Goal: Check status: Check status

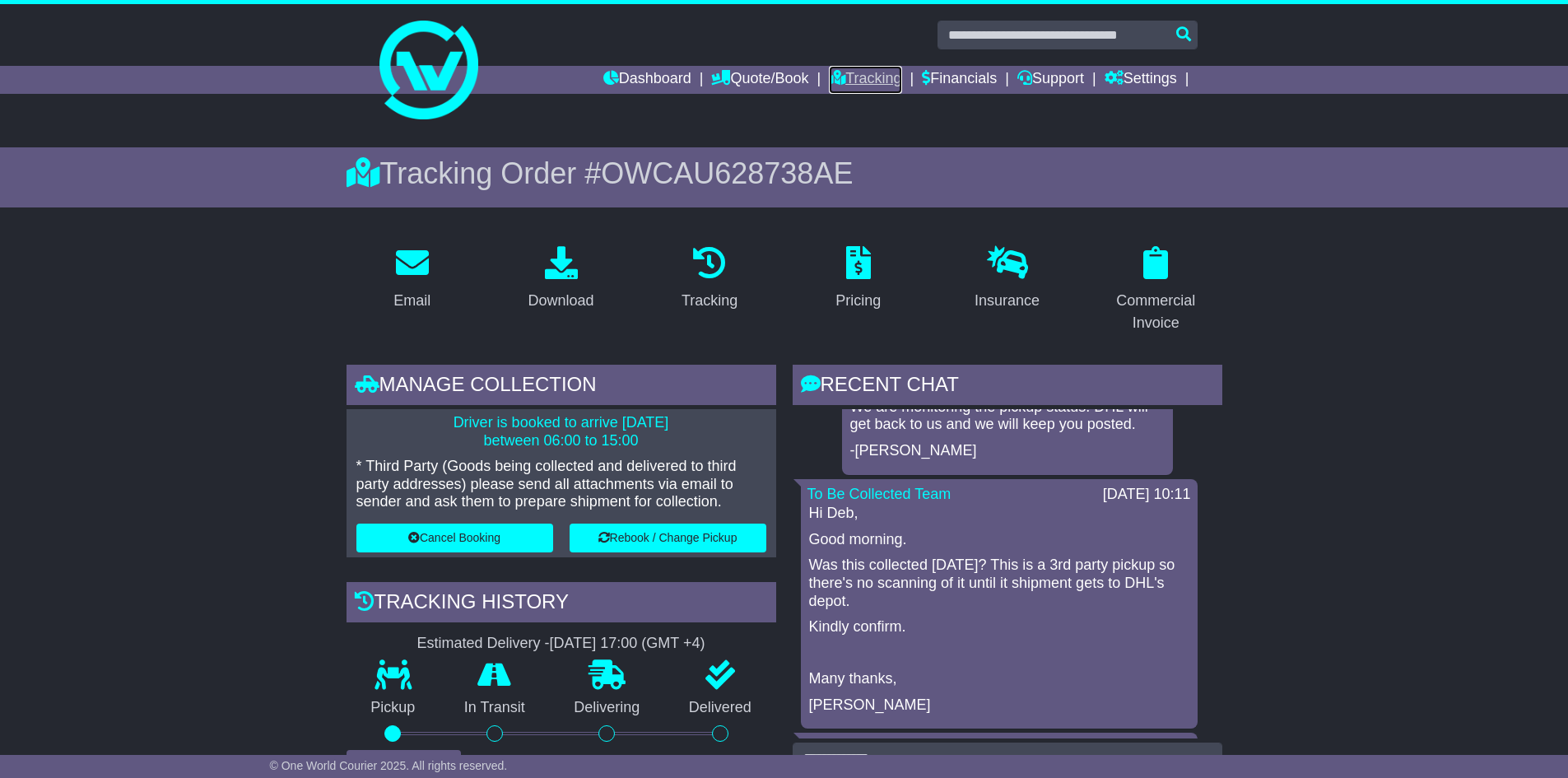
click at [861, 78] on link "Tracking" at bounding box center [865, 80] width 73 height 28
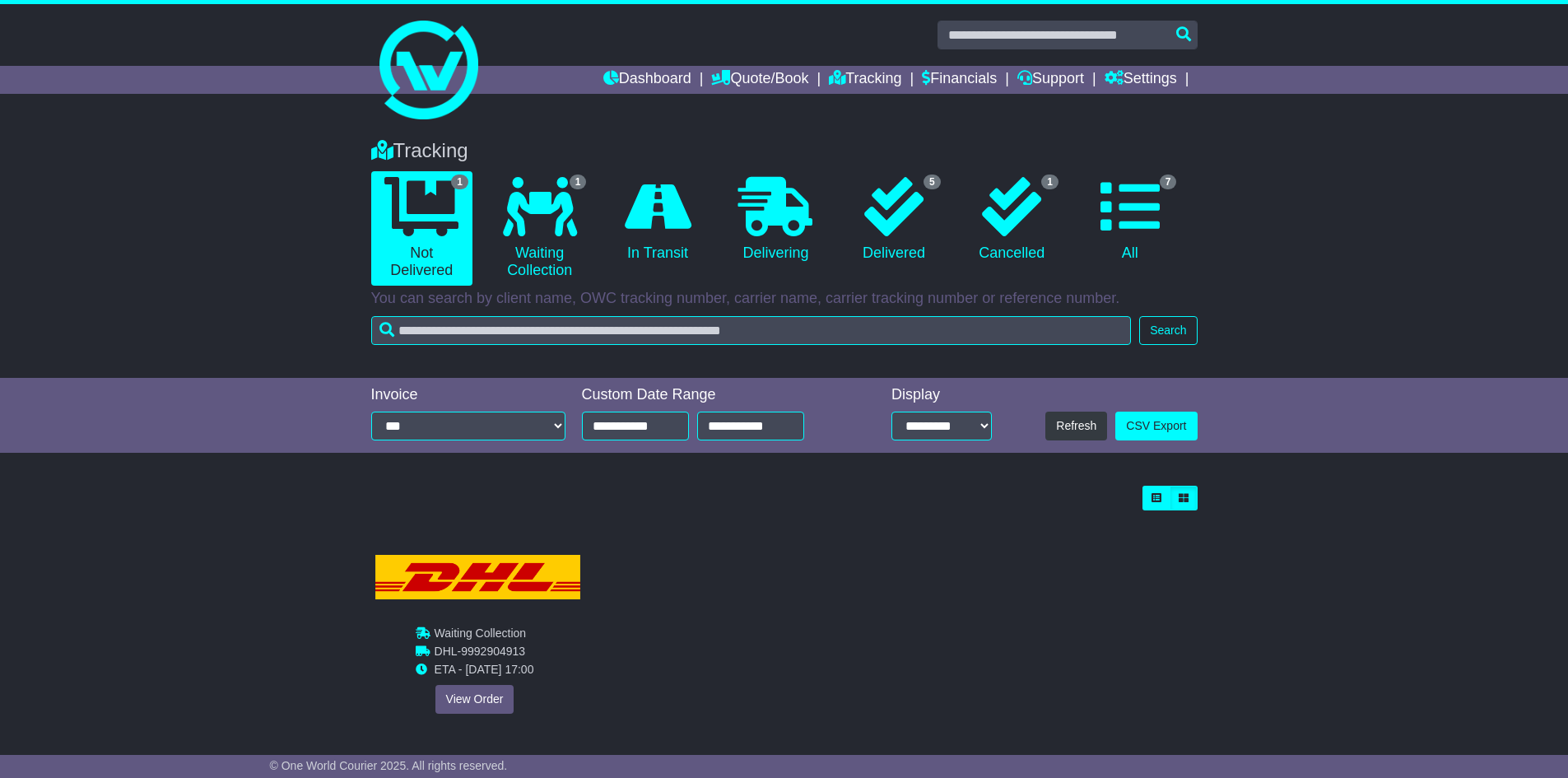
click at [465, 678] on div "Waiting Collection In Transit ToBeCollected DHL - 9992904913 ETA - 13 Aug 2025 …" at bounding box center [474, 625] width 205 height 177
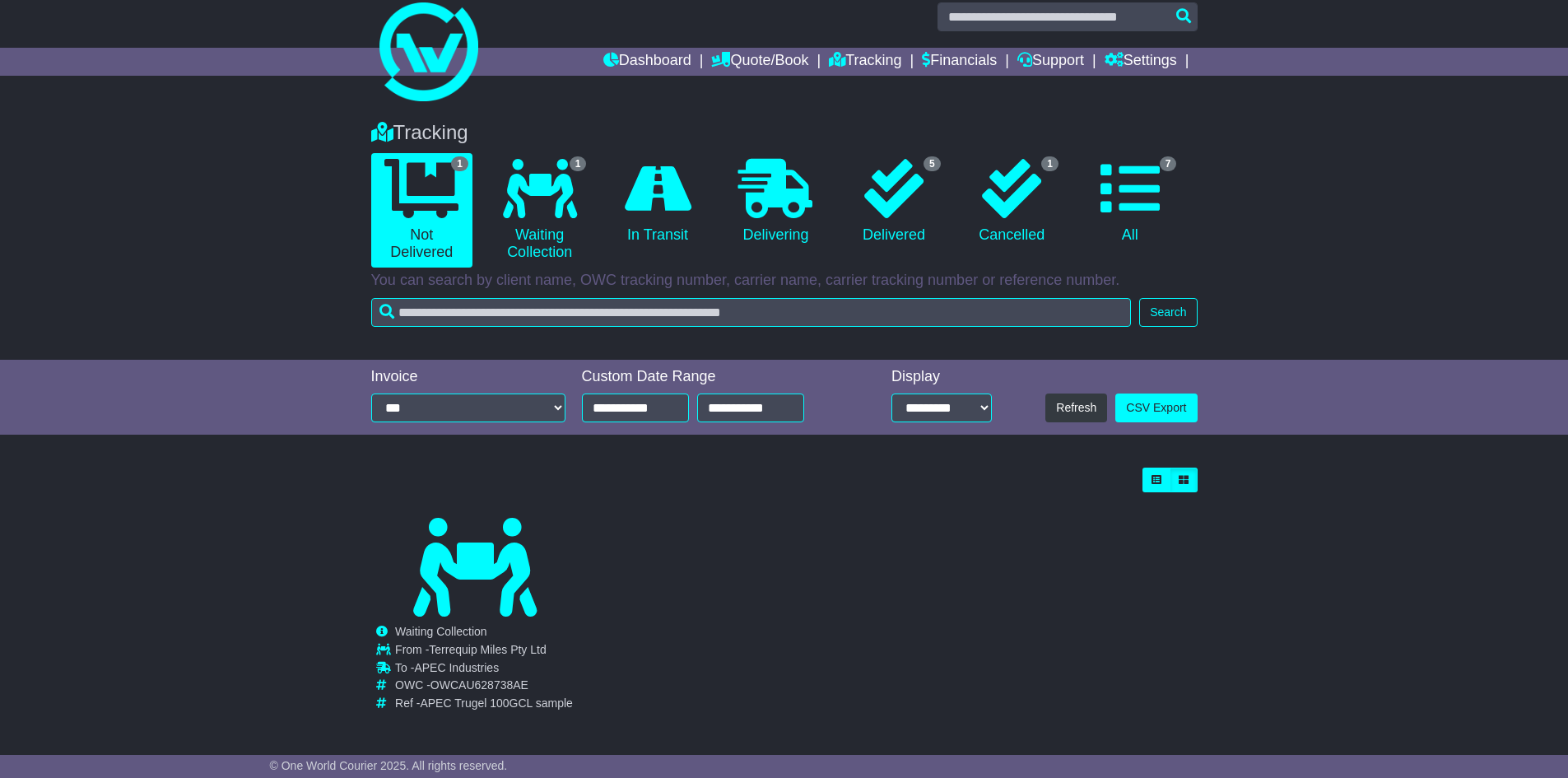
scroll to position [22, 0]
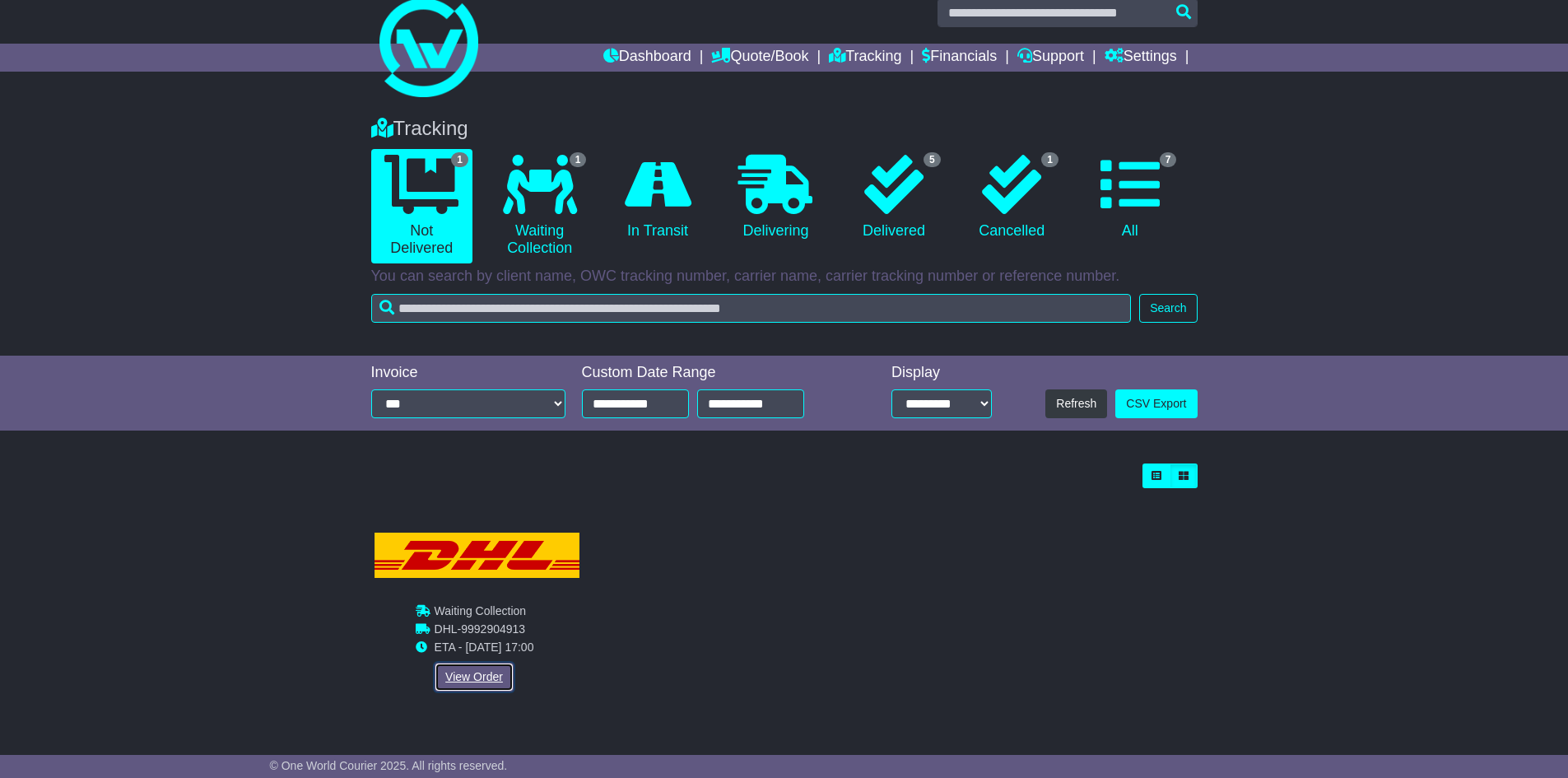
click at [464, 678] on link "View Order" at bounding box center [474, 677] width 79 height 28
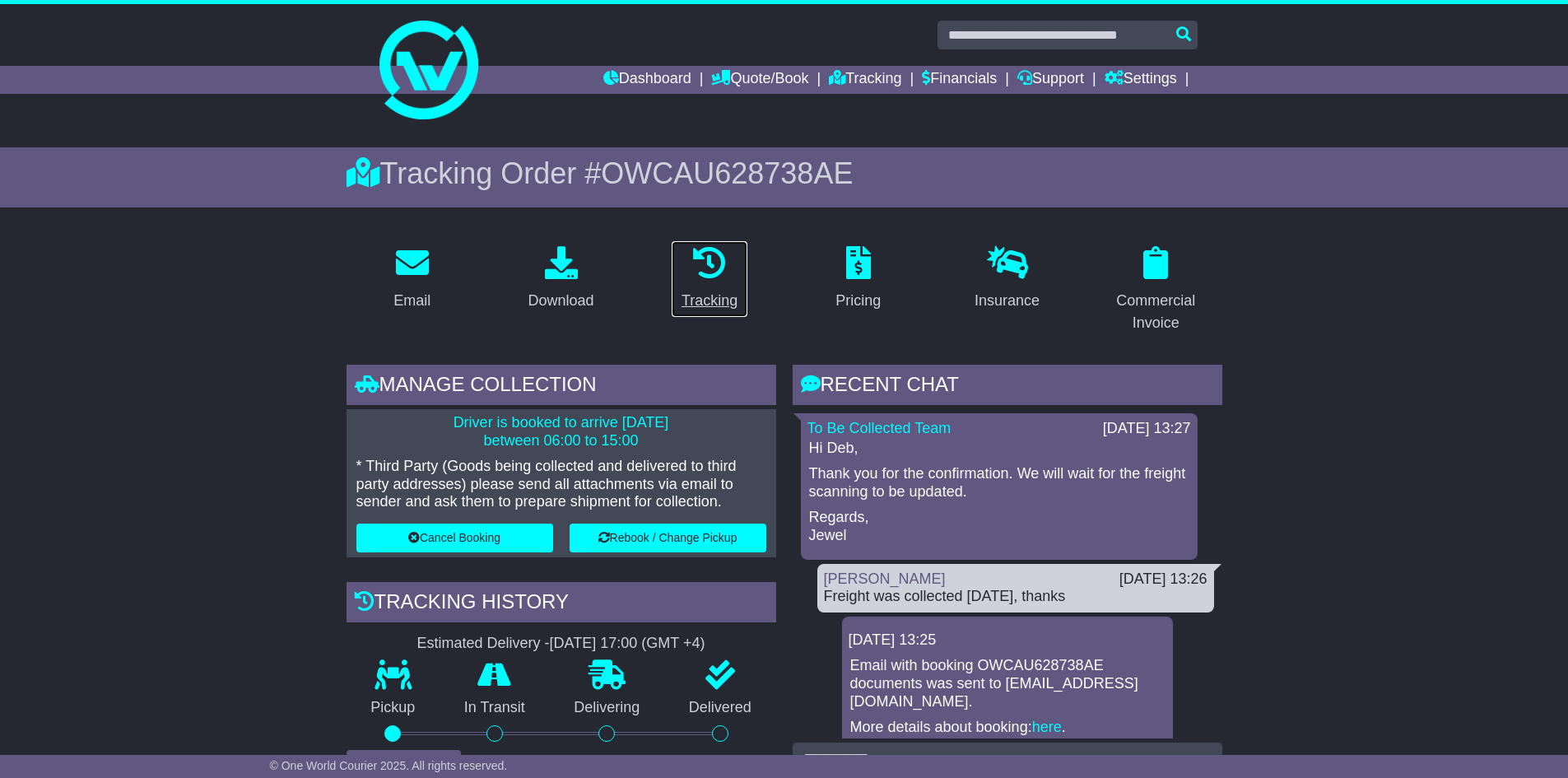
click at [703, 266] on icon at bounding box center [709, 262] width 33 height 33
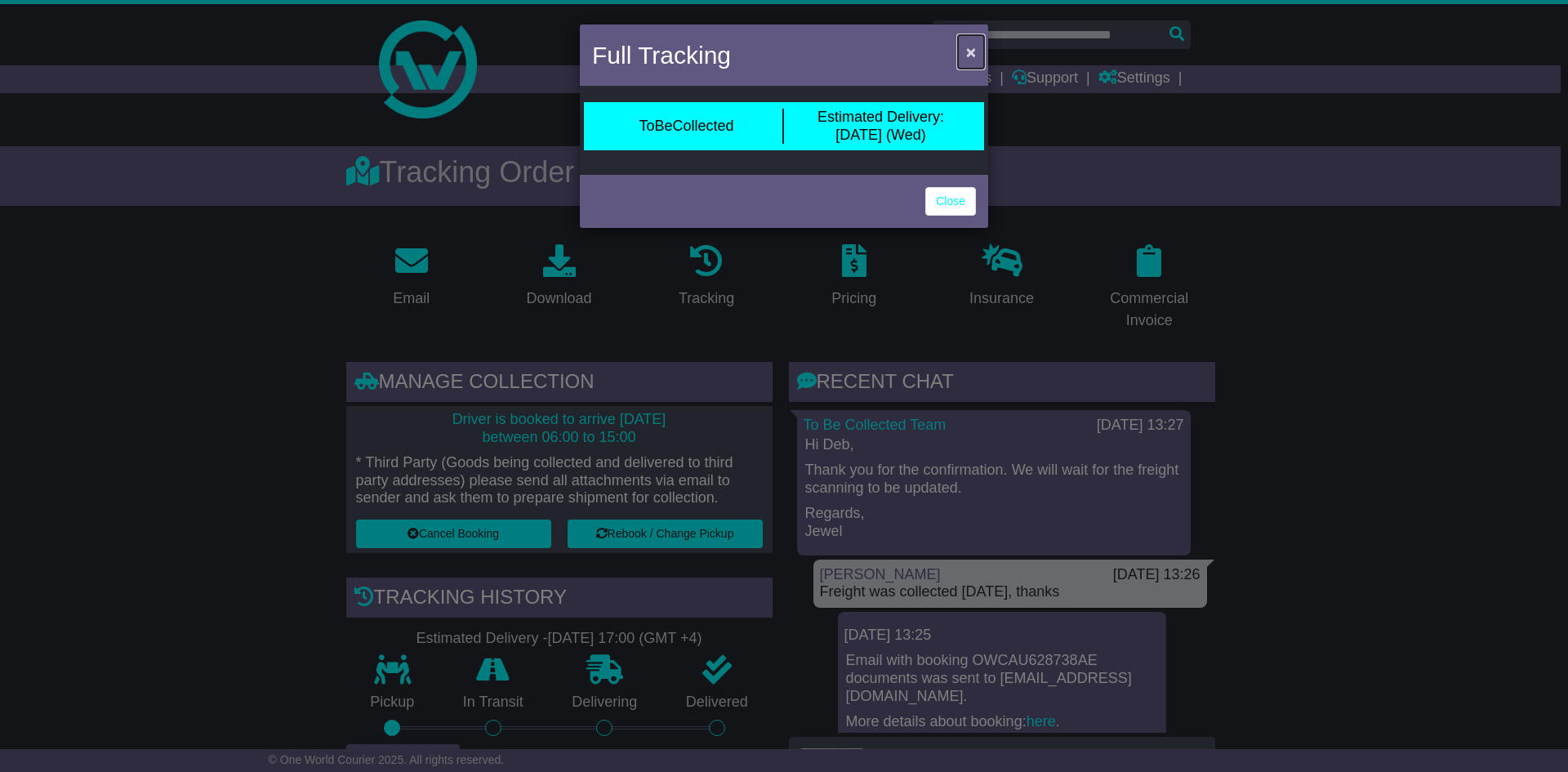
click at [970, 48] on span "×" at bounding box center [971, 51] width 10 height 18
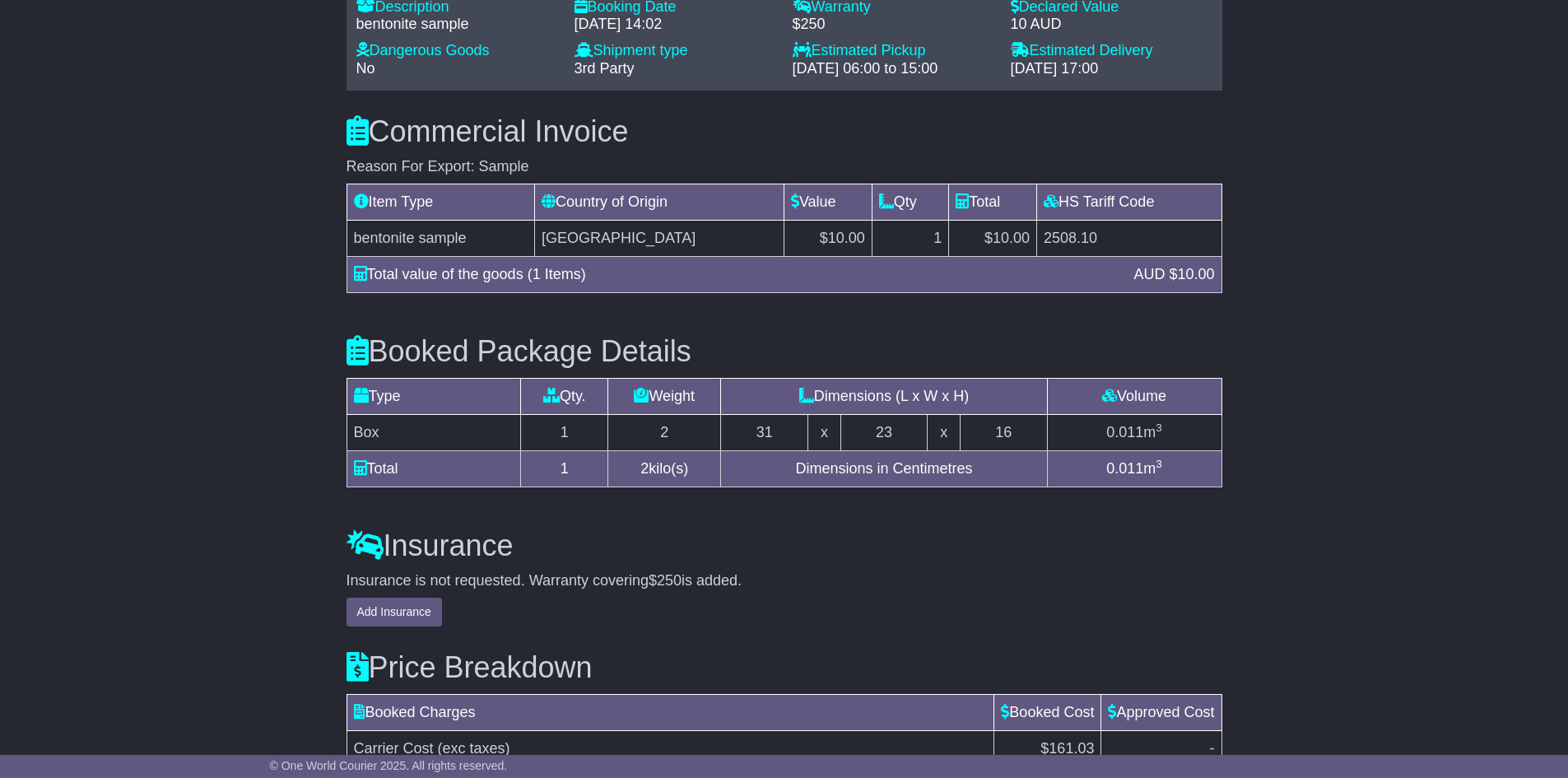
scroll to position [1631, 0]
